Goal: Navigation & Orientation: Find specific page/section

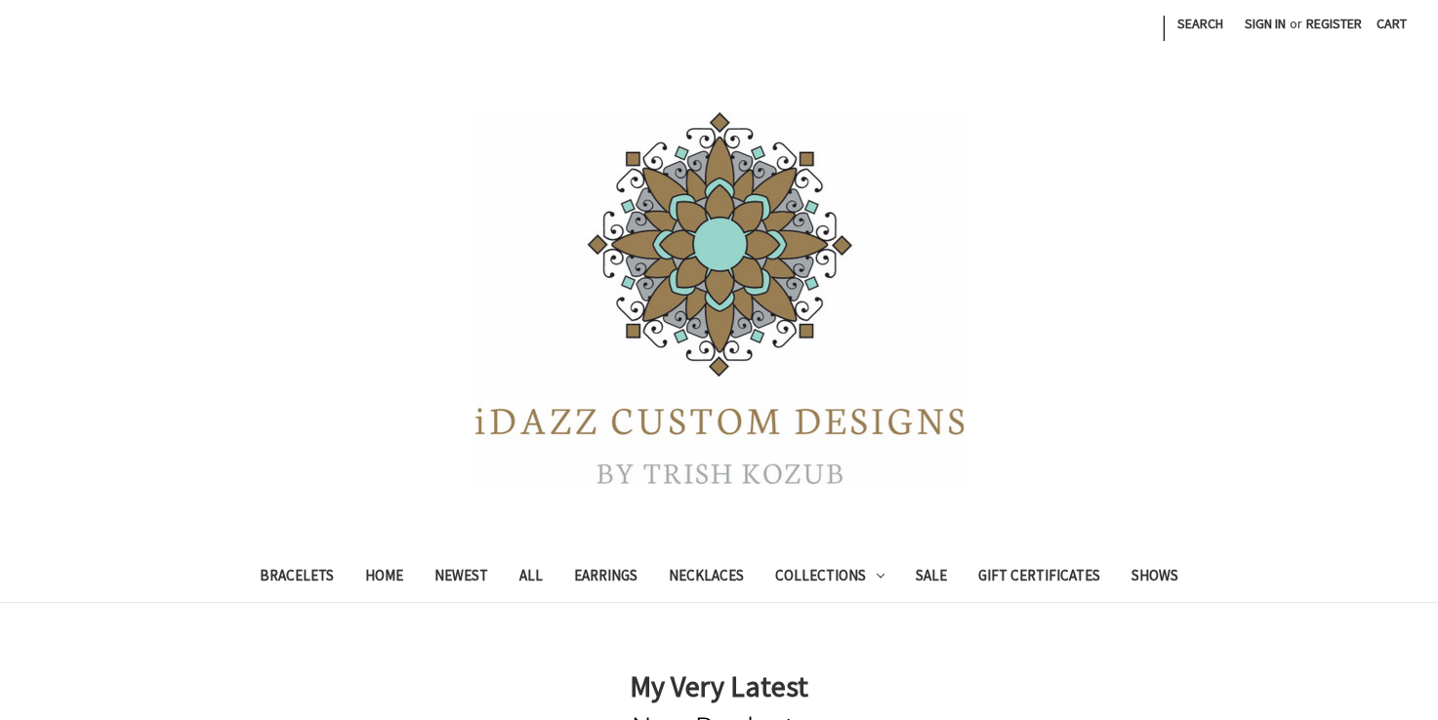
click at [134, 555] on nav "Search Bracelets Home Newest All Earrings Necklaces Collections Art Deco Collec…" at bounding box center [719, 578] width 1171 height 48
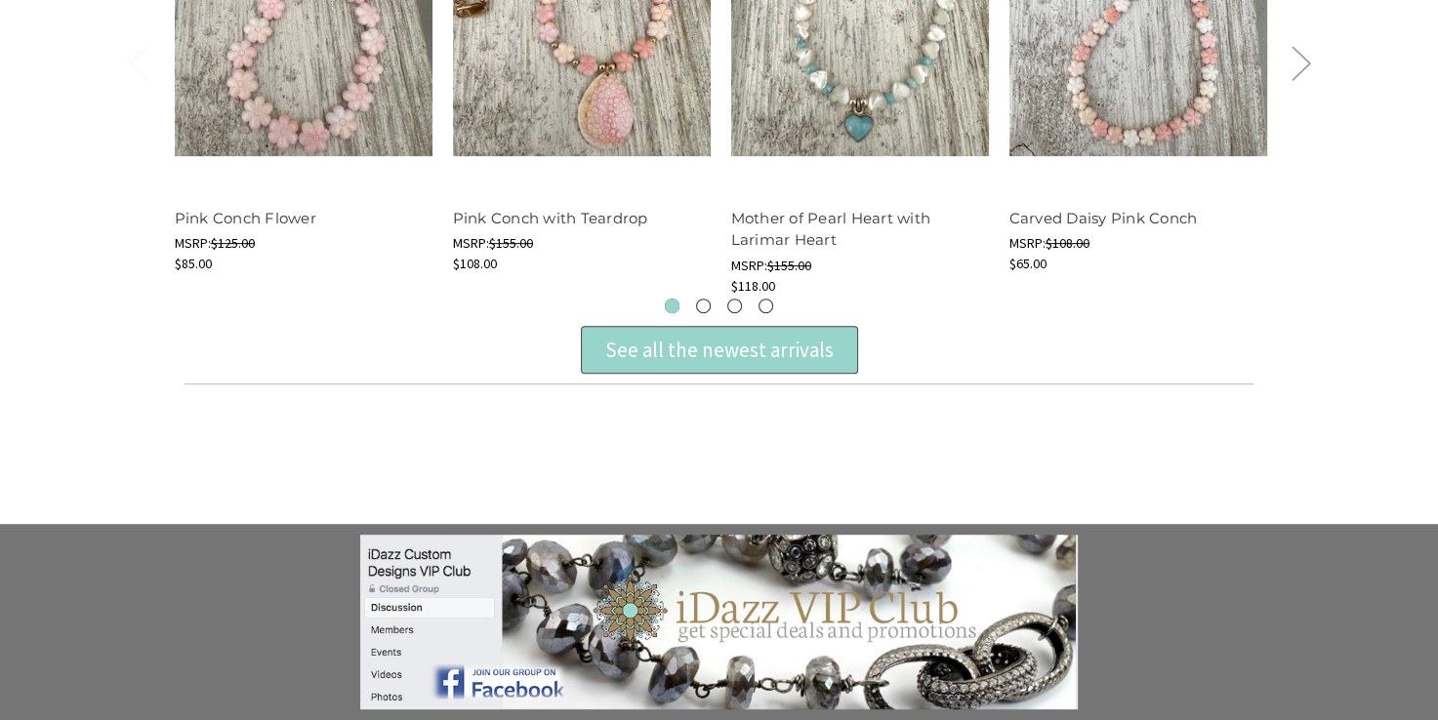
scroll to position [937, 0]
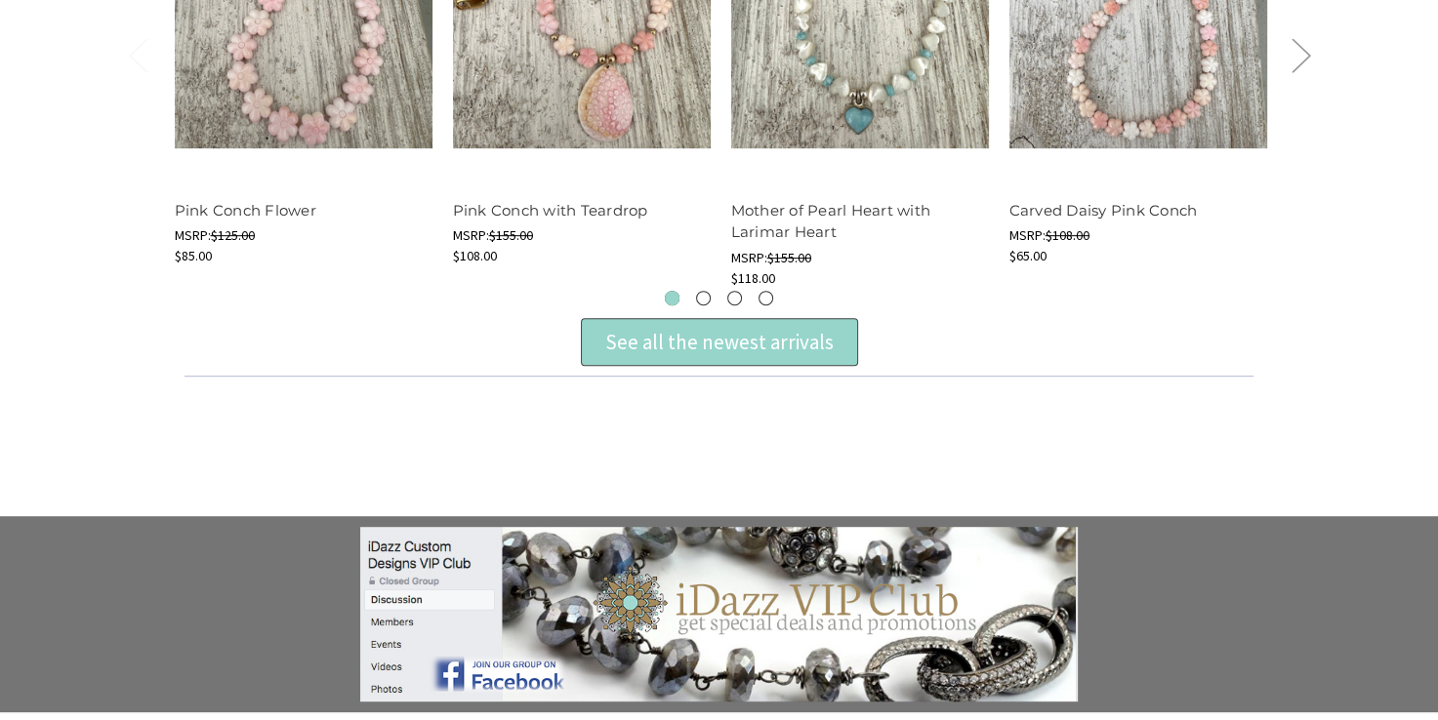
click at [707, 345] on div "See all the newest arrivals" at bounding box center [719, 342] width 228 height 31
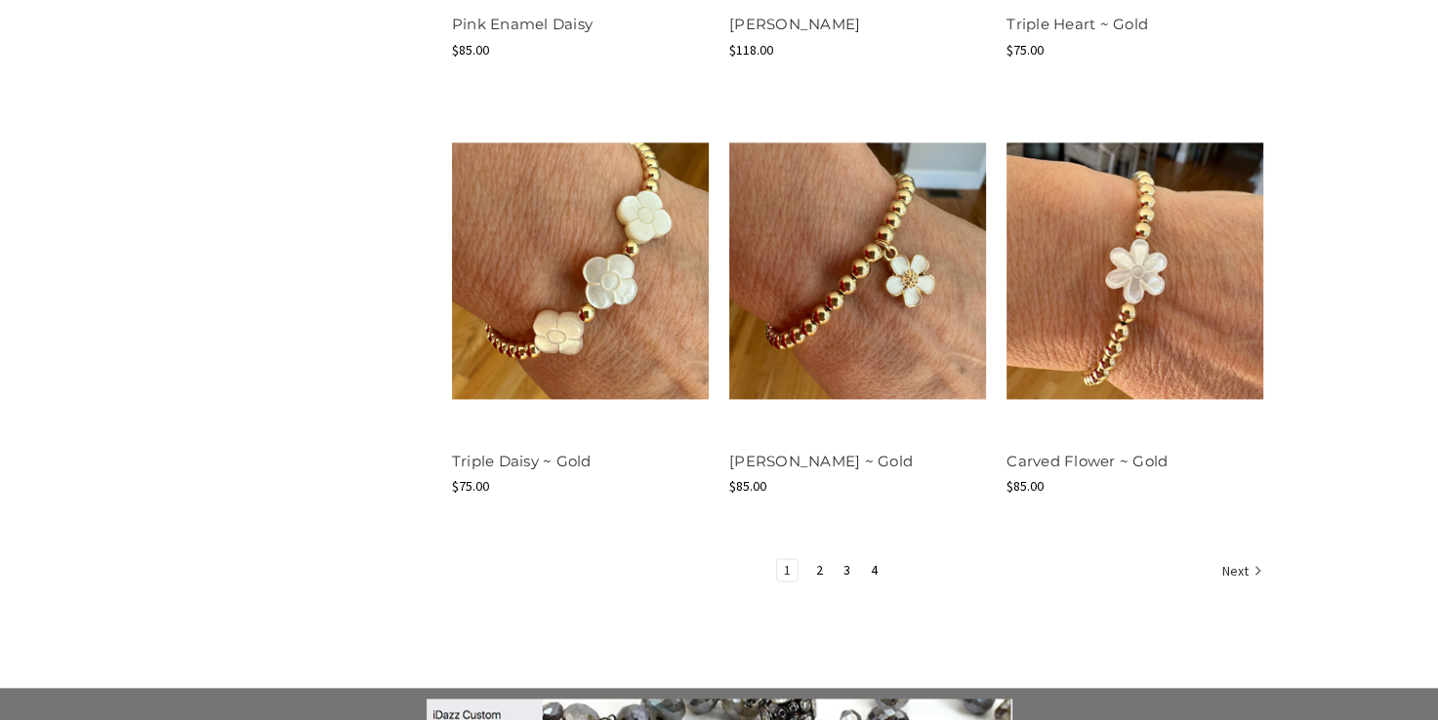
scroll to position [2448, 0]
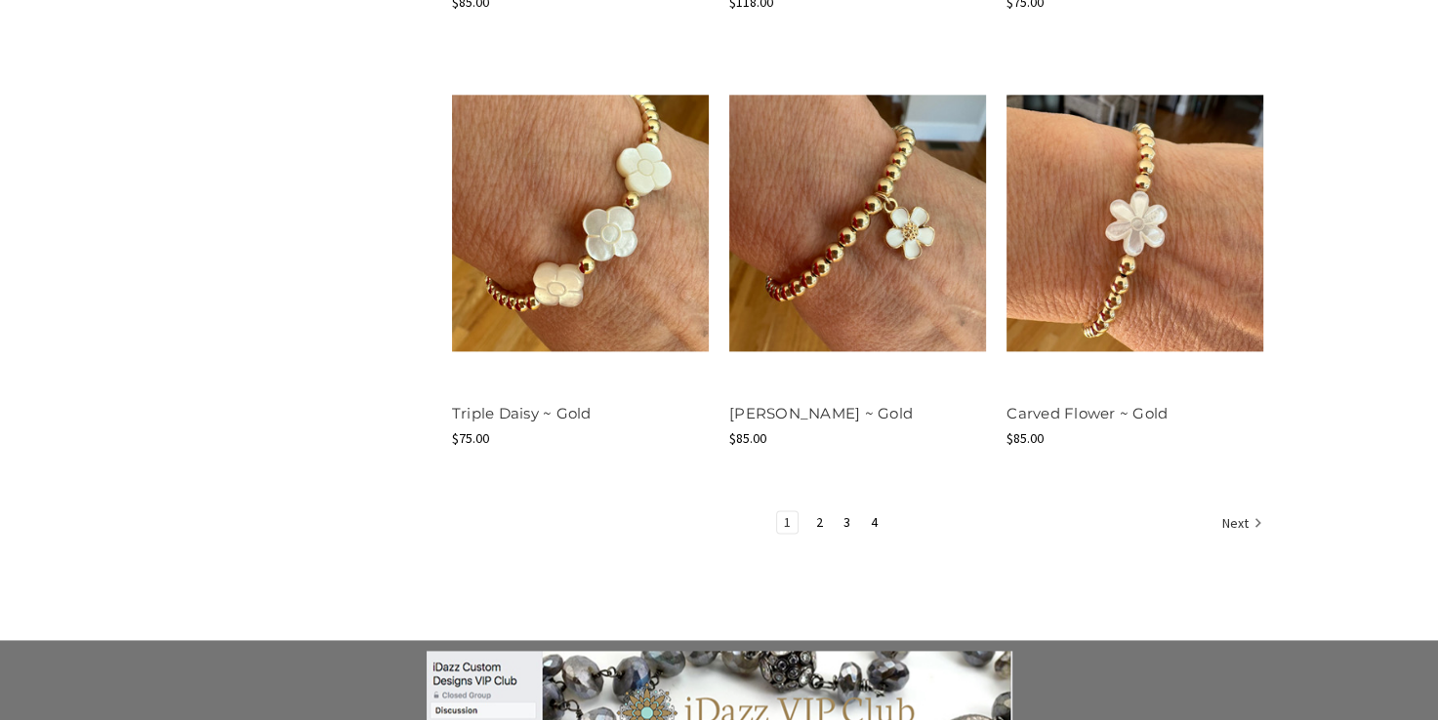
click at [558, 531] on ul "1 2 3 4 Next" at bounding box center [858, 523] width 812 height 27
click at [816, 525] on link "2" at bounding box center [819, 521] width 20 height 21
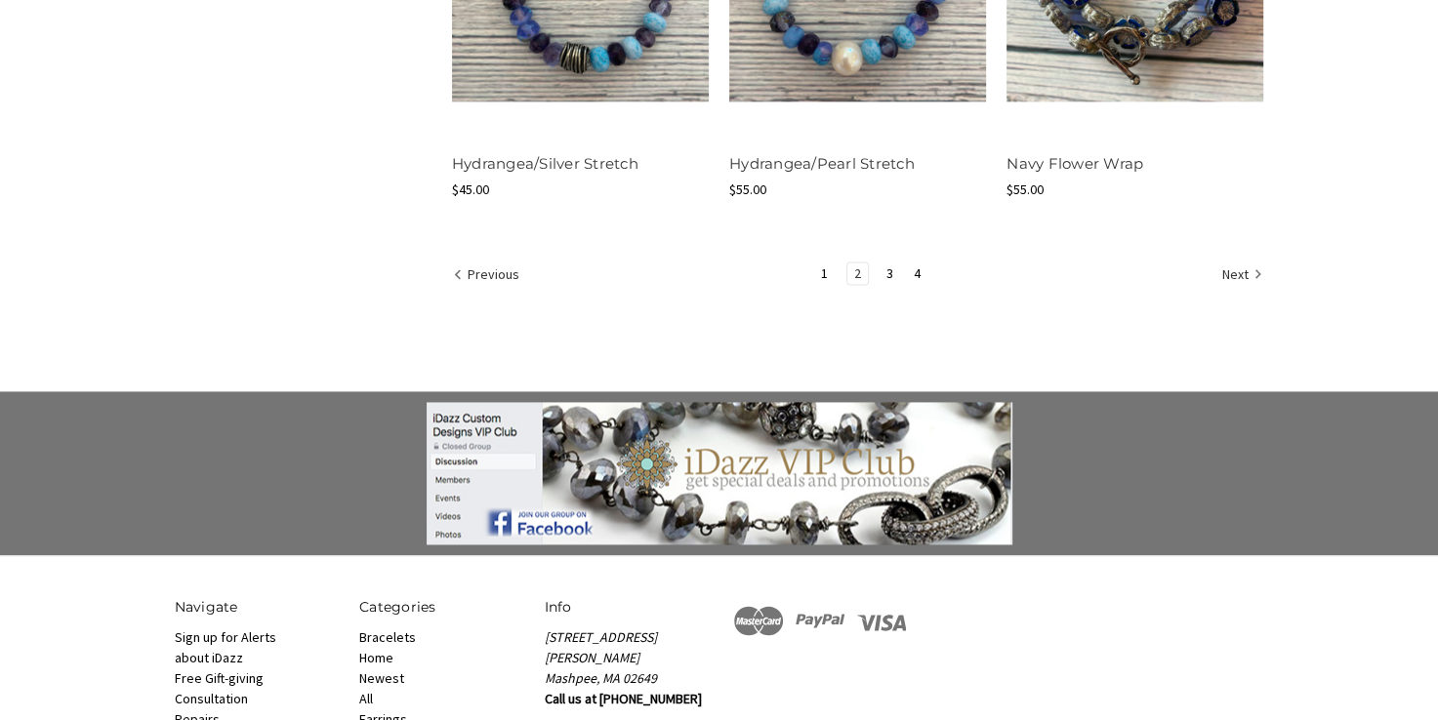
scroll to position [2677, 0]
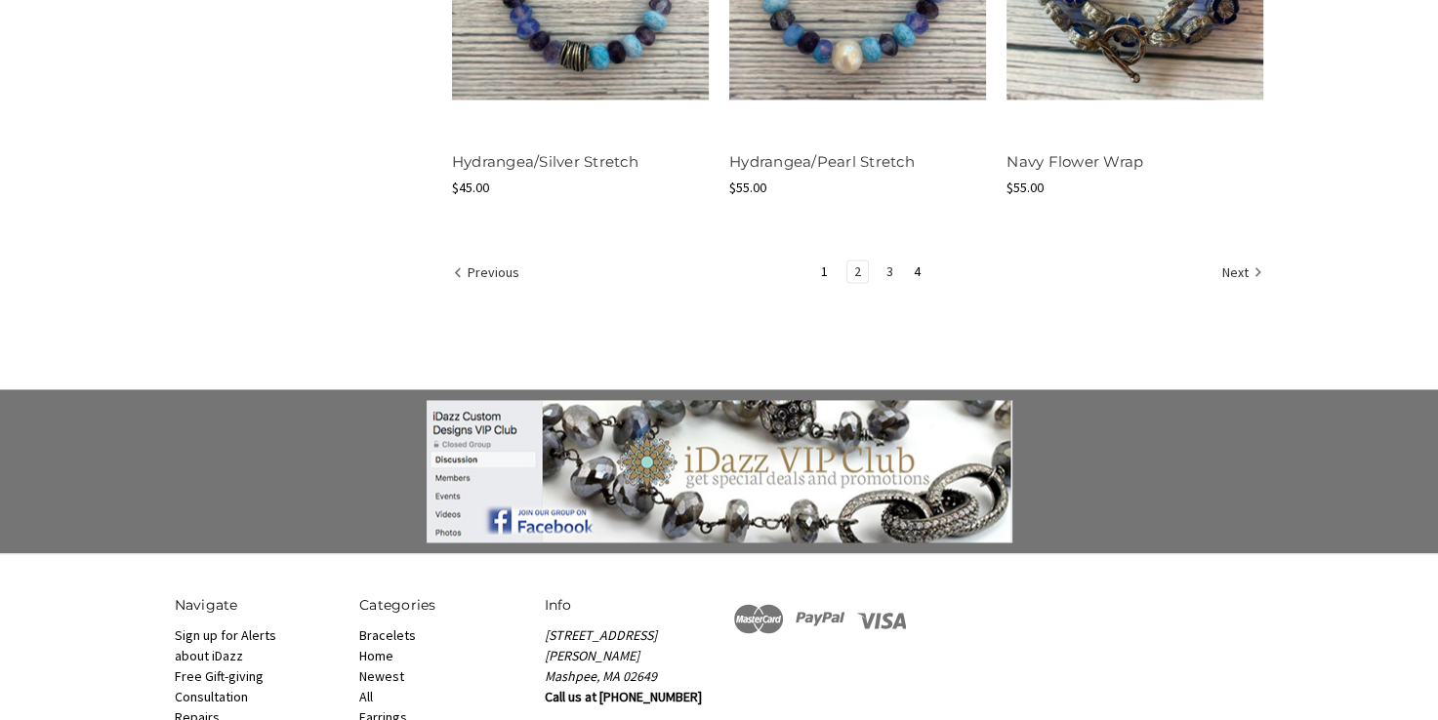
click at [890, 276] on link "3" at bounding box center [889, 271] width 20 height 21
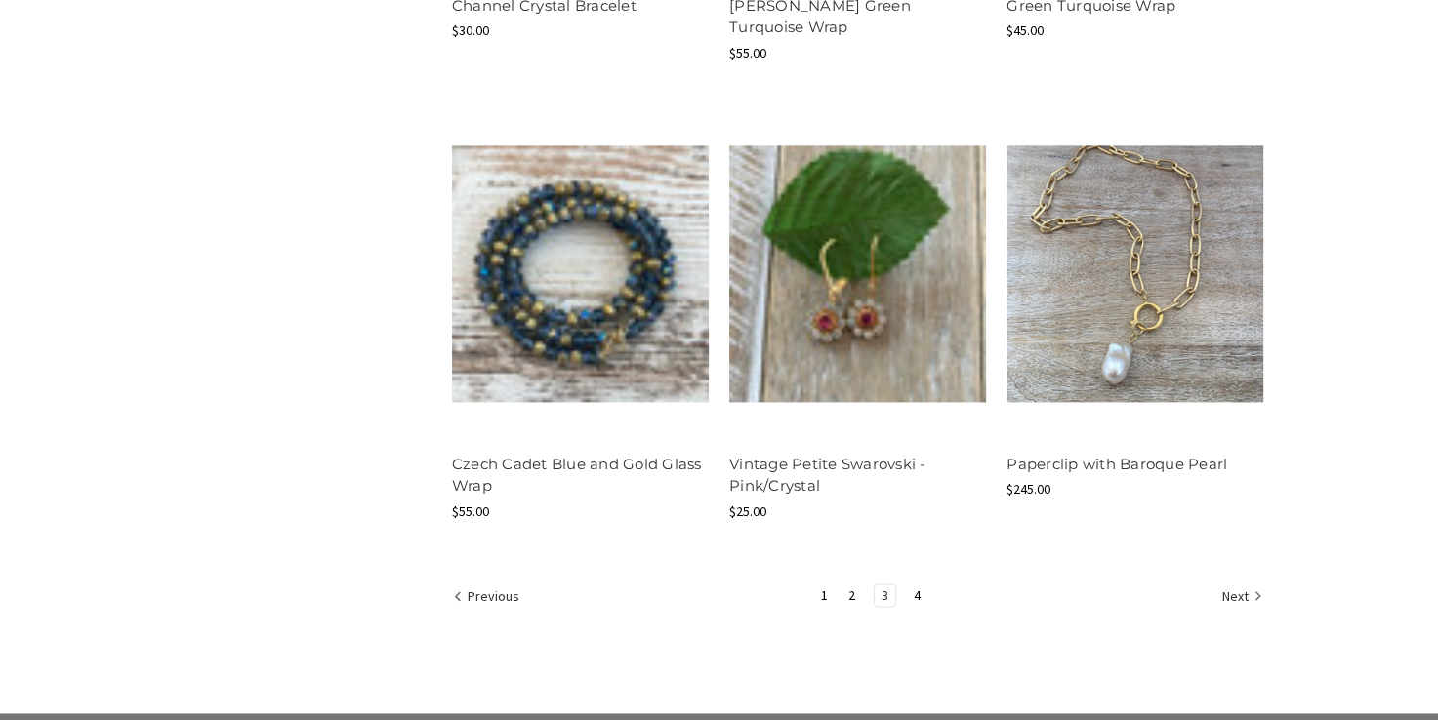
scroll to position [2409, 0]
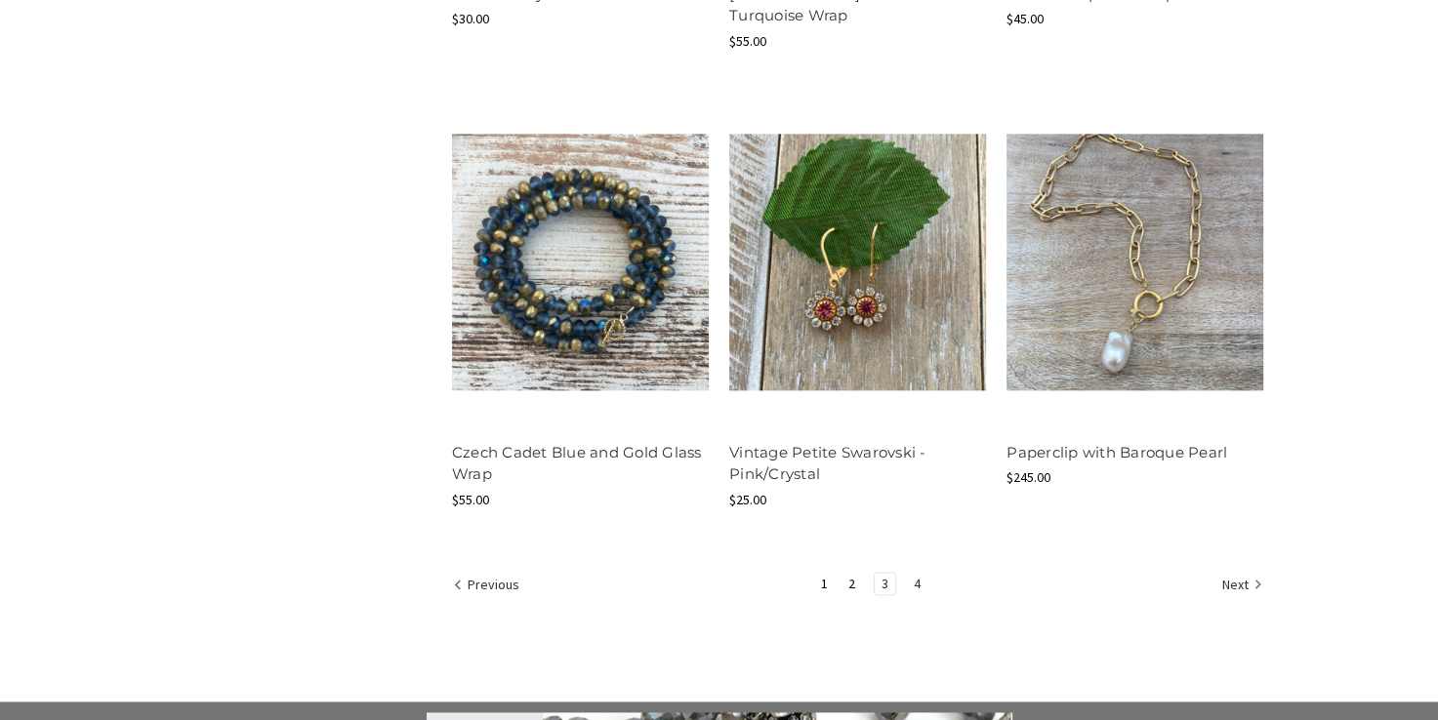
click at [913, 573] on link "4" at bounding box center [917, 583] width 20 height 21
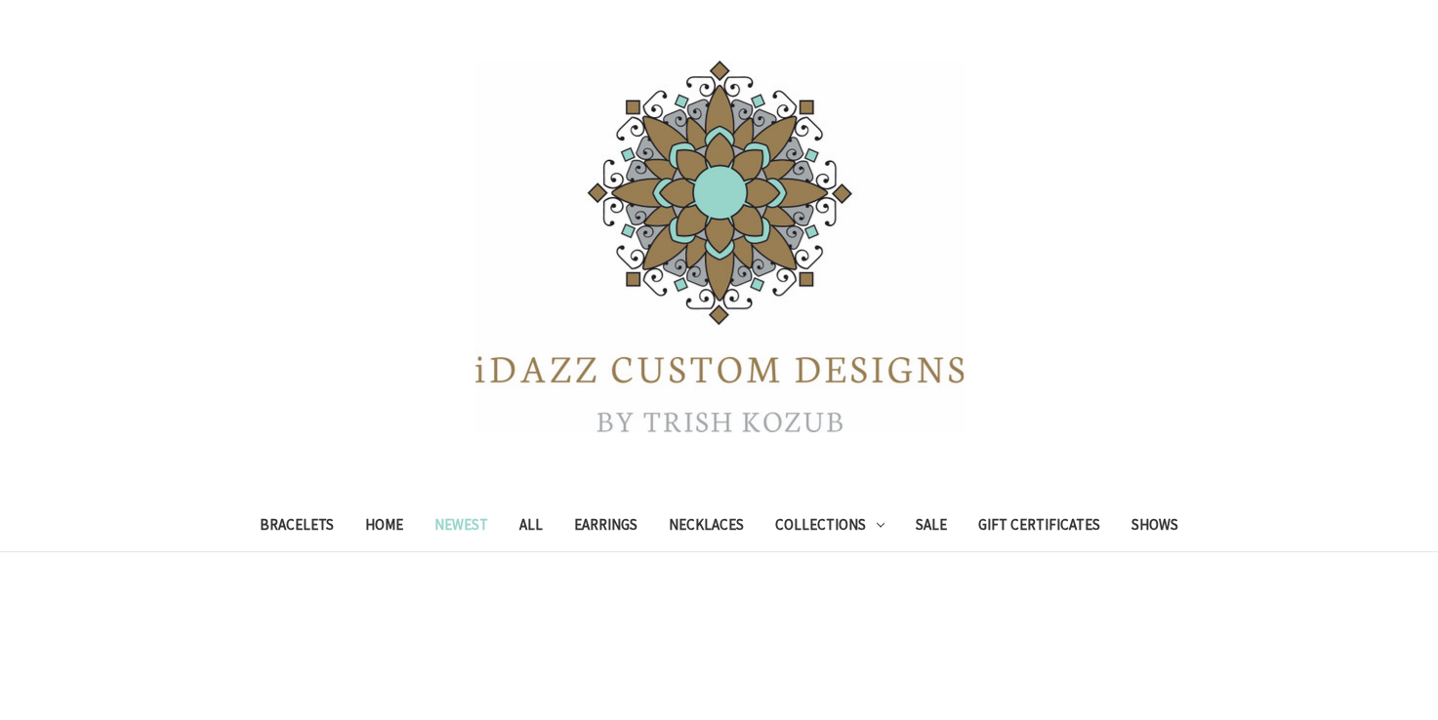
scroll to position [232, 0]
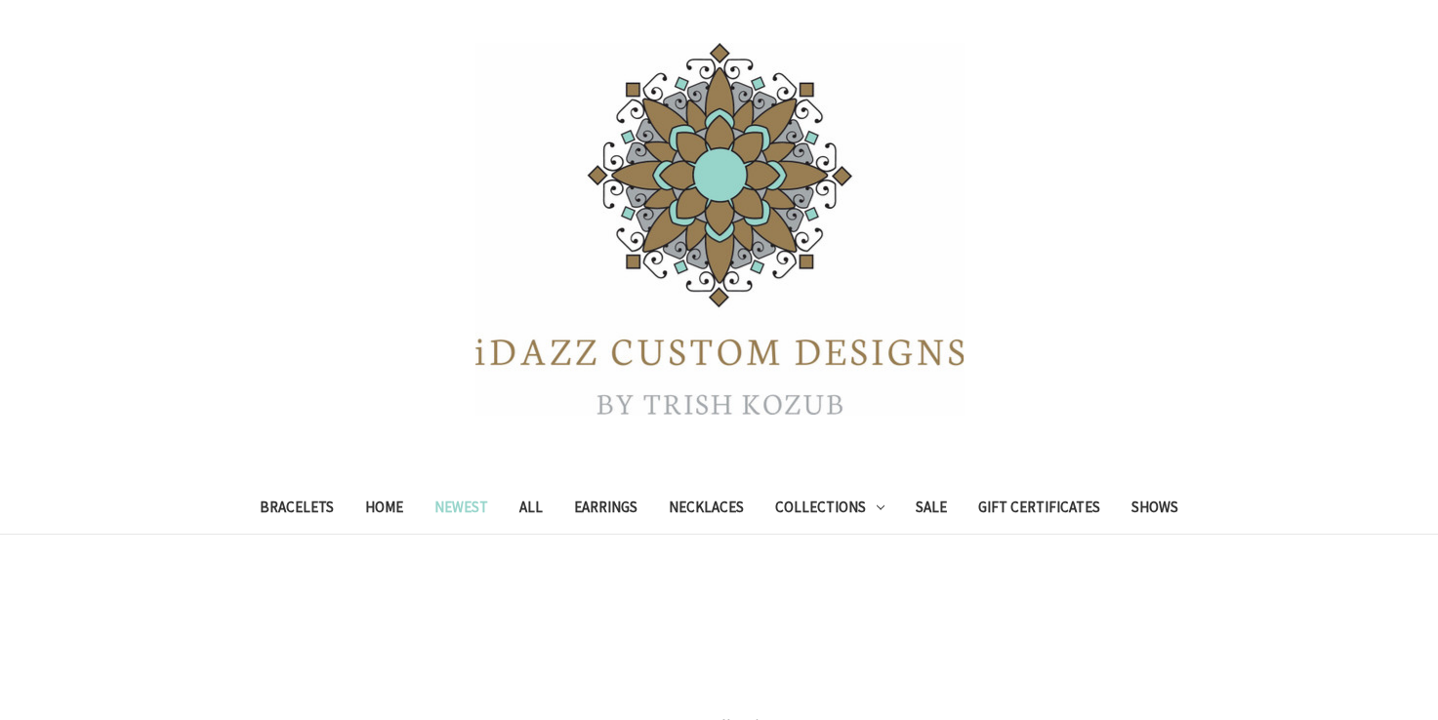
click at [1154, 500] on link "Shows" at bounding box center [1155, 510] width 78 height 48
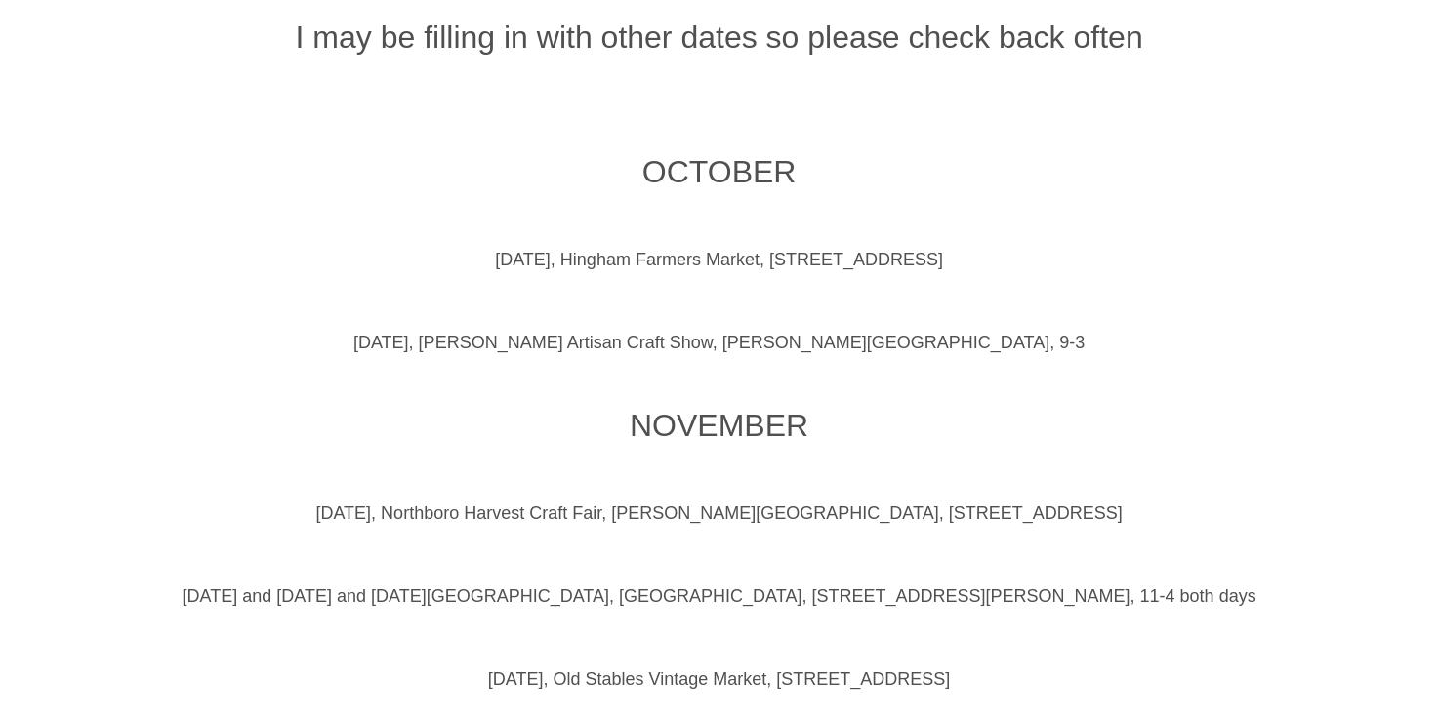
scroll to position [897, 0]
